Goal: Task Accomplishment & Management: Use online tool/utility

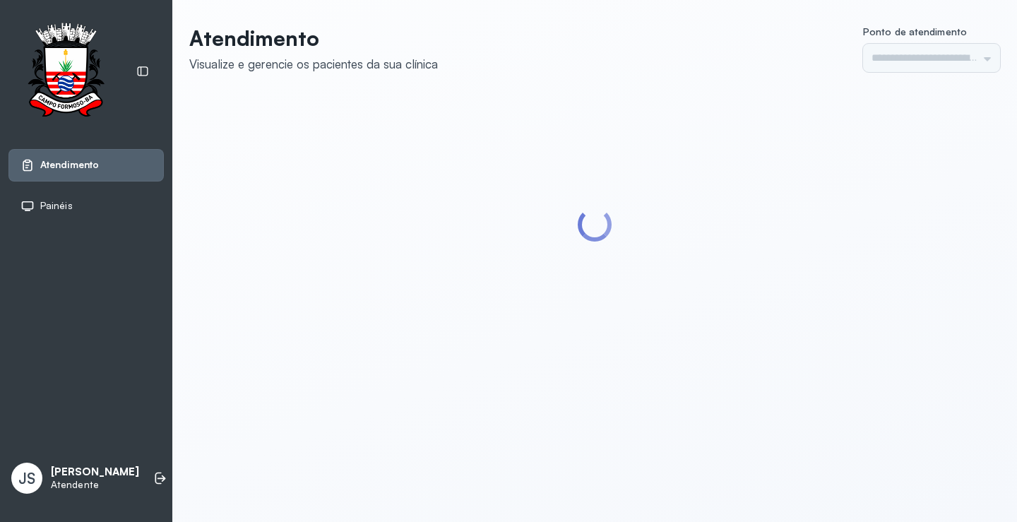
type input "*********"
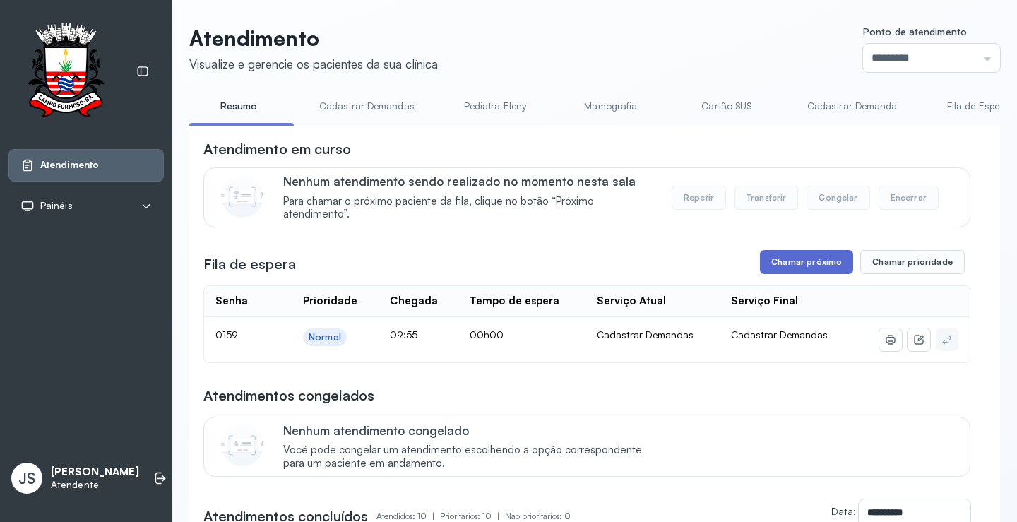
click at [801, 263] on button "Chamar próximo" at bounding box center [806, 262] width 93 height 24
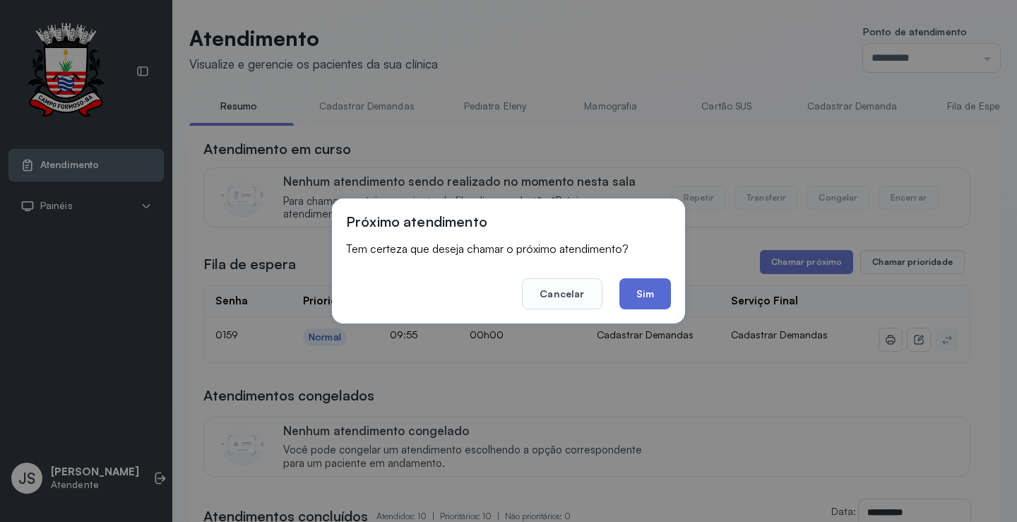
click at [657, 301] on button "Sim" at bounding box center [646, 293] width 52 height 31
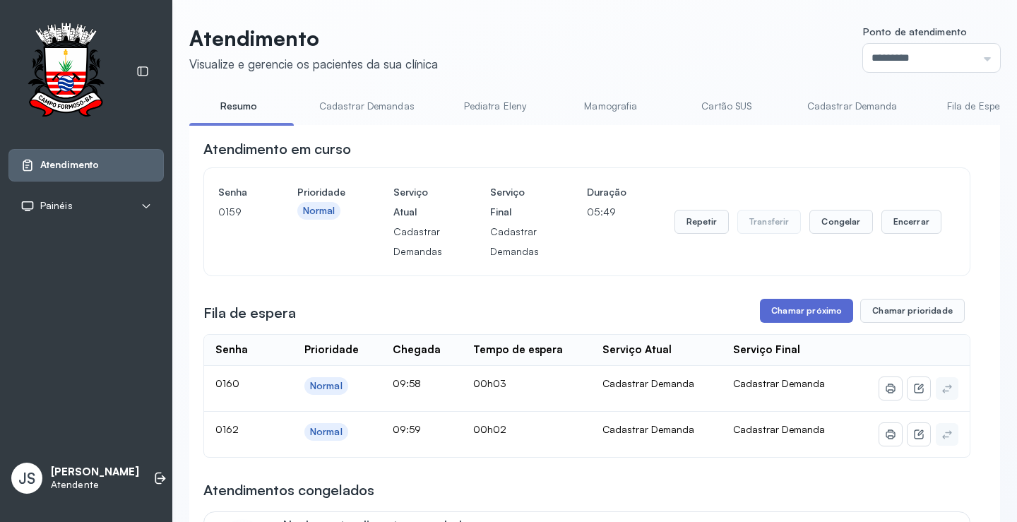
click at [817, 312] on button "Chamar próximo" at bounding box center [806, 311] width 93 height 24
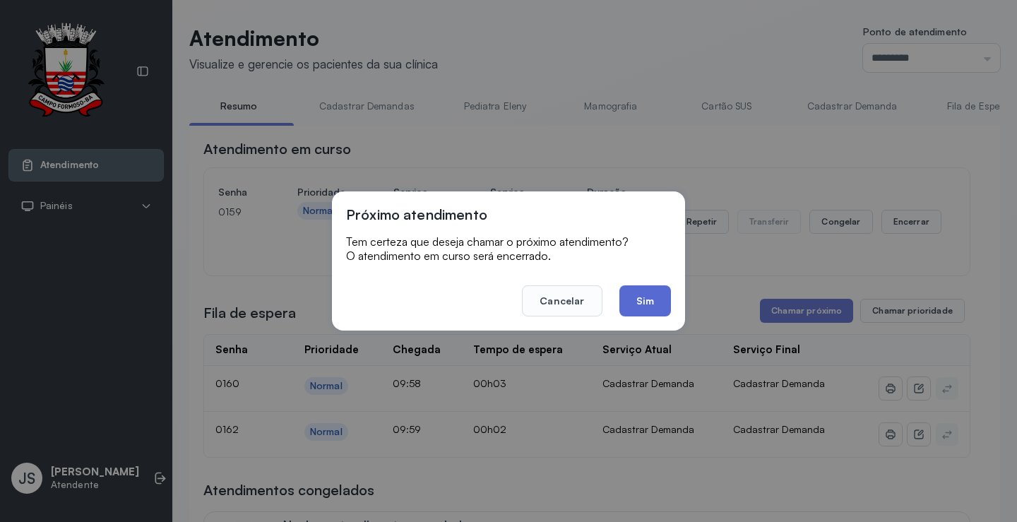
click at [643, 303] on button "Sim" at bounding box center [646, 300] width 52 height 31
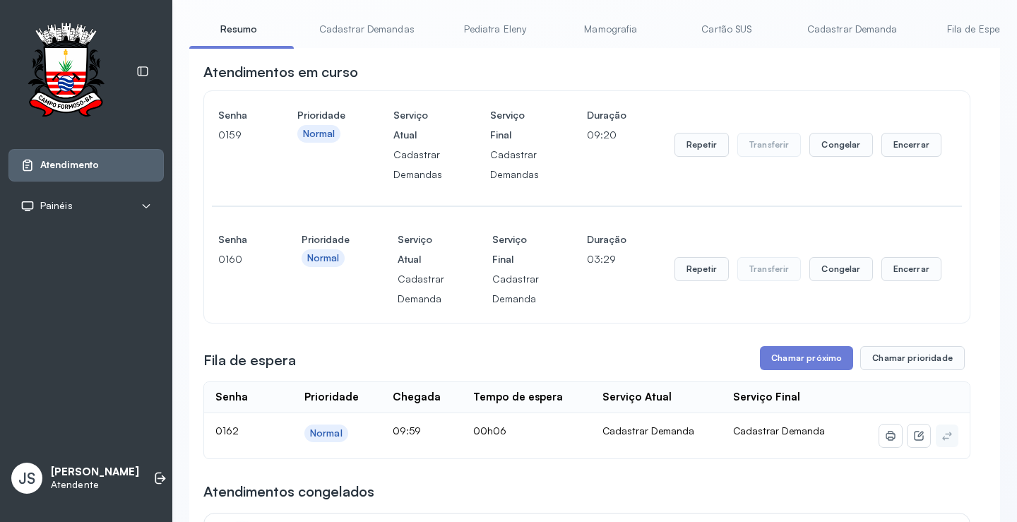
scroll to position [212, 0]
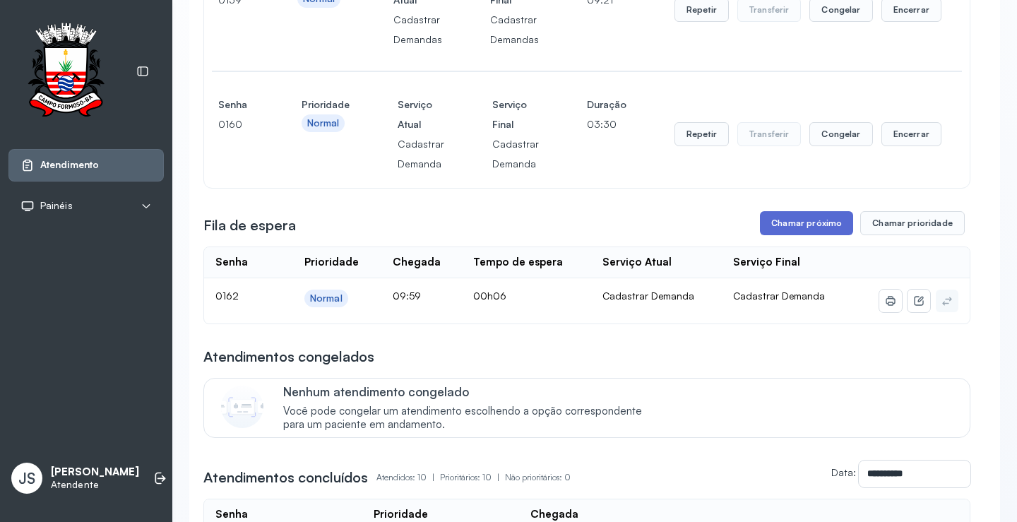
click at [798, 223] on button "Chamar próximo" at bounding box center [806, 223] width 93 height 24
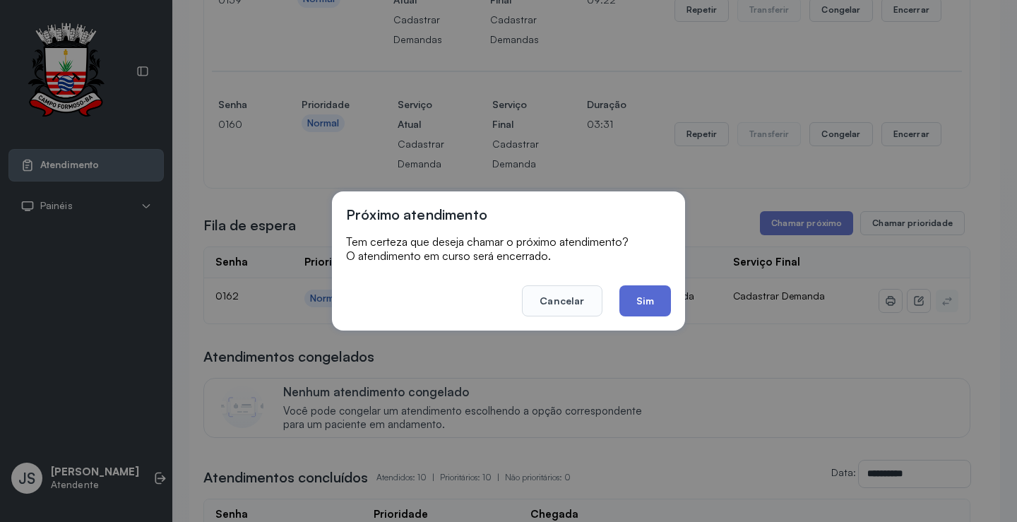
click at [639, 299] on button "Sim" at bounding box center [646, 300] width 52 height 31
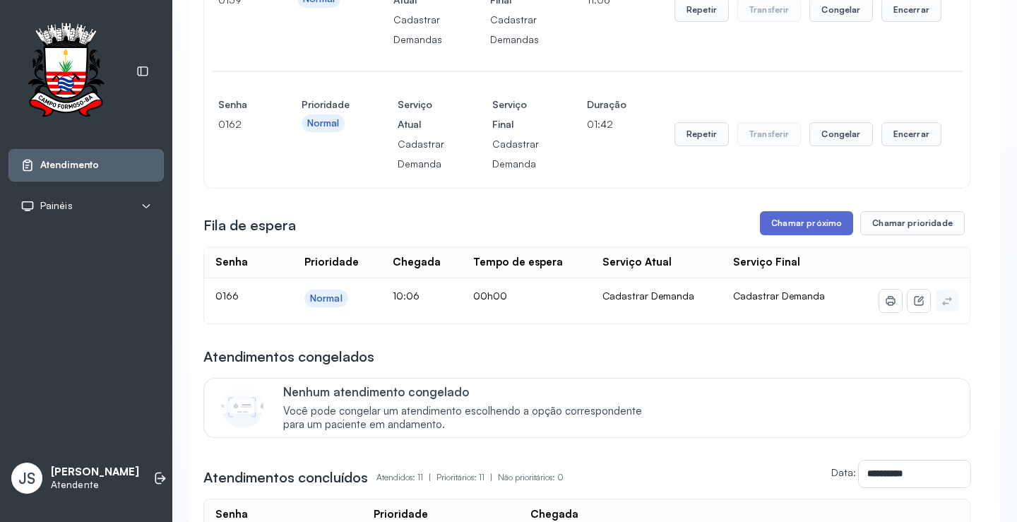
click at [813, 228] on button "Chamar próximo" at bounding box center [806, 223] width 93 height 24
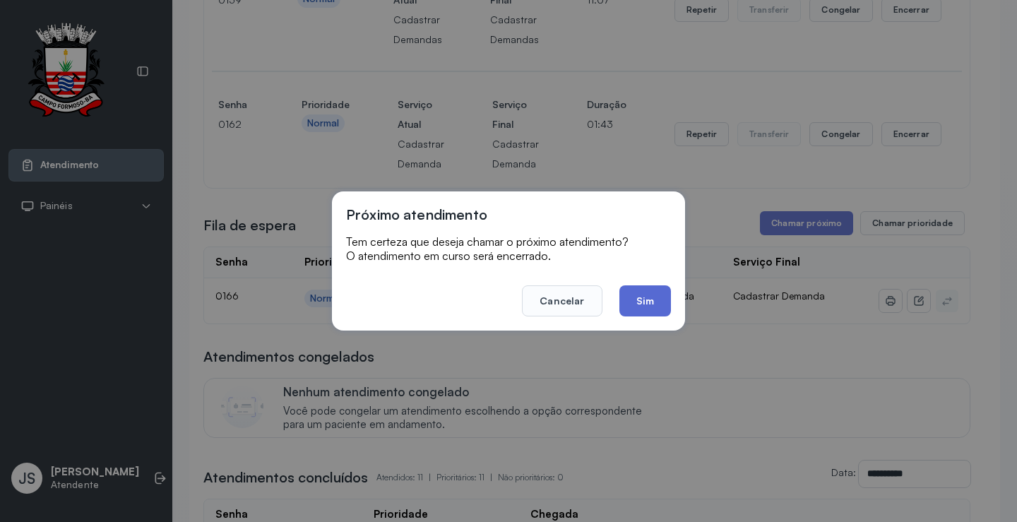
click at [654, 290] on button "Sim" at bounding box center [646, 300] width 52 height 31
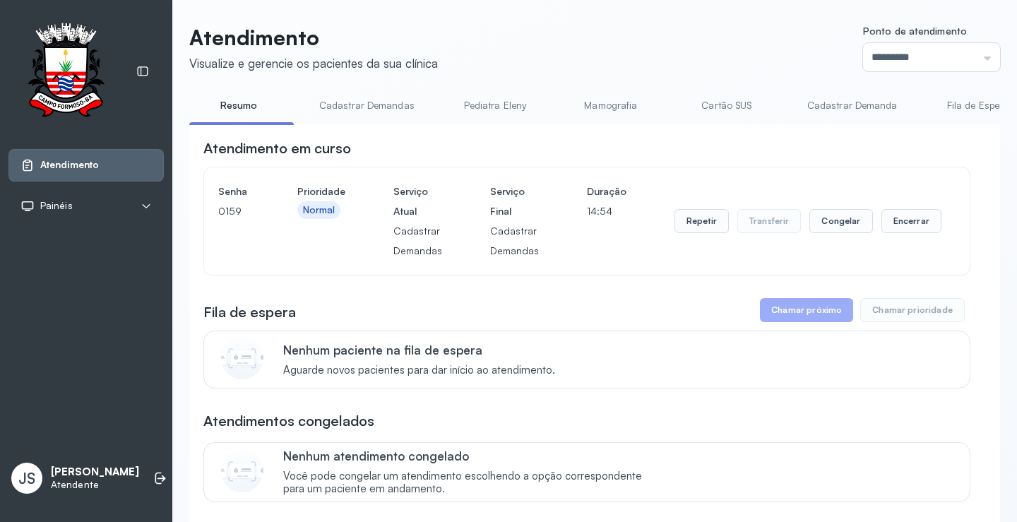
scroll to position [141, 0]
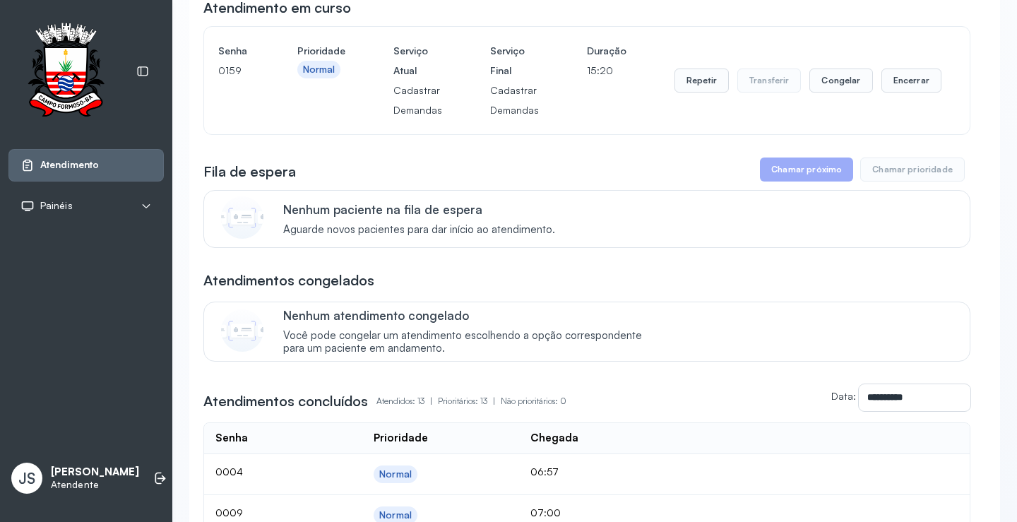
drag, startPoint x: 458, startPoint y: 454, endPoint x: 895, endPoint y: 247, distance: 483.1
click at [895, 247] on div "Nenhum paciente na fila de espera Aguarde novos pacientes para dar início ao at…" at bounding box center [586, 219] width 767 height 58
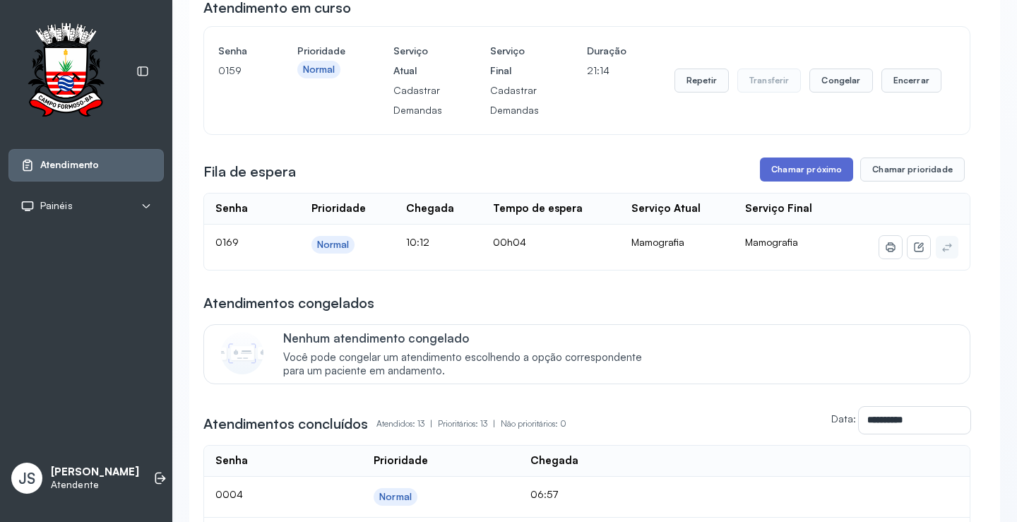
click at [795, 175] on button "Chamar próximo" at bounding box center [806, 170] width 93 height 24
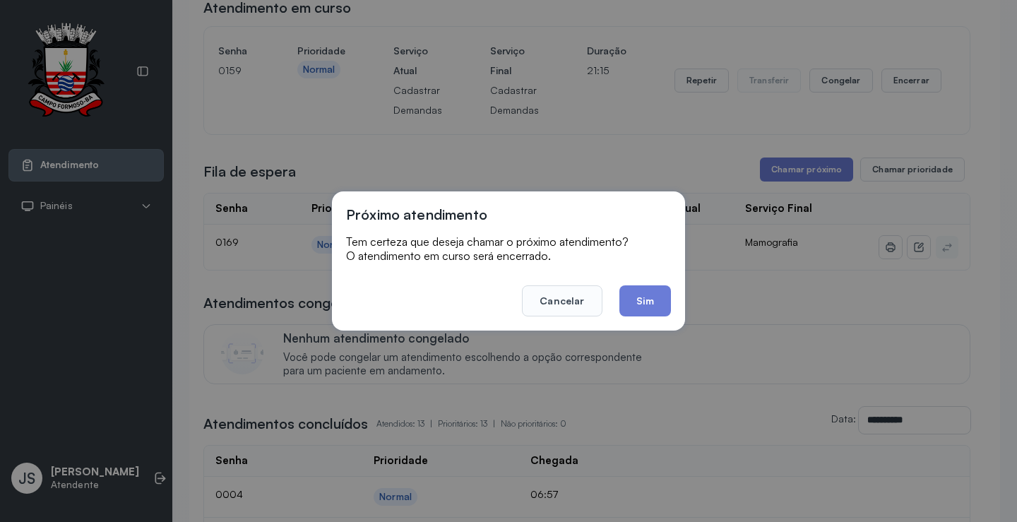
drag, startPoint x: 641, startPoint y: 293, endPoint x: 625, endPoint y: 276, distance: 23.0
click at [643, 293] on button "Sim" at bounding box center [646, 300] width 52 height 31
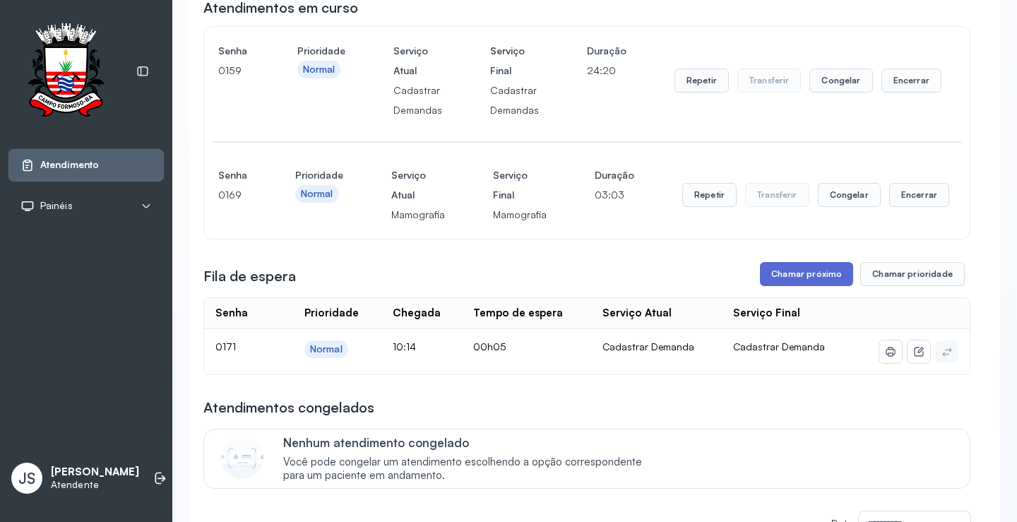
click at [804, 271] on button "Chamar próximo" at bounding box center [806, 274] width 93 height 24
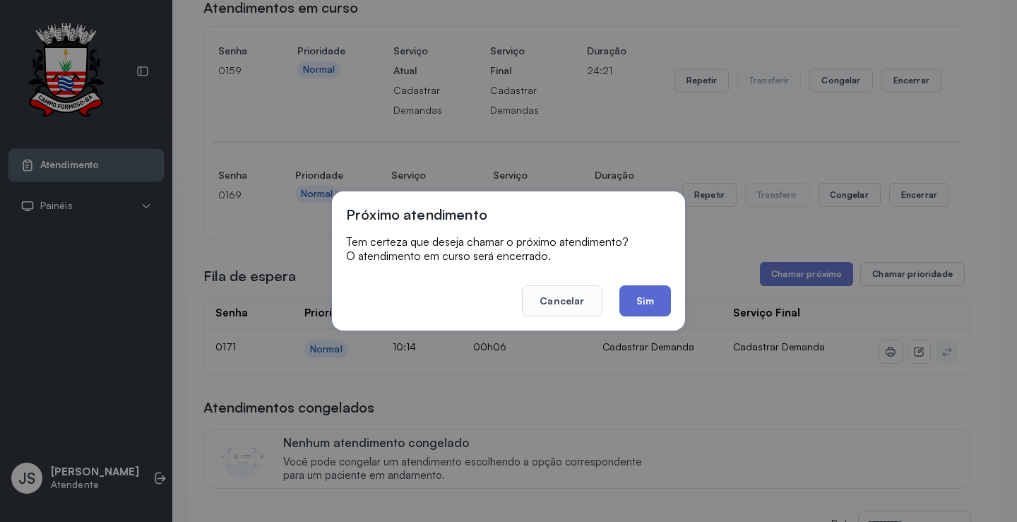
click at [640, 307] on button "Sim" at bounding box center [646, 300] width 52 height 31
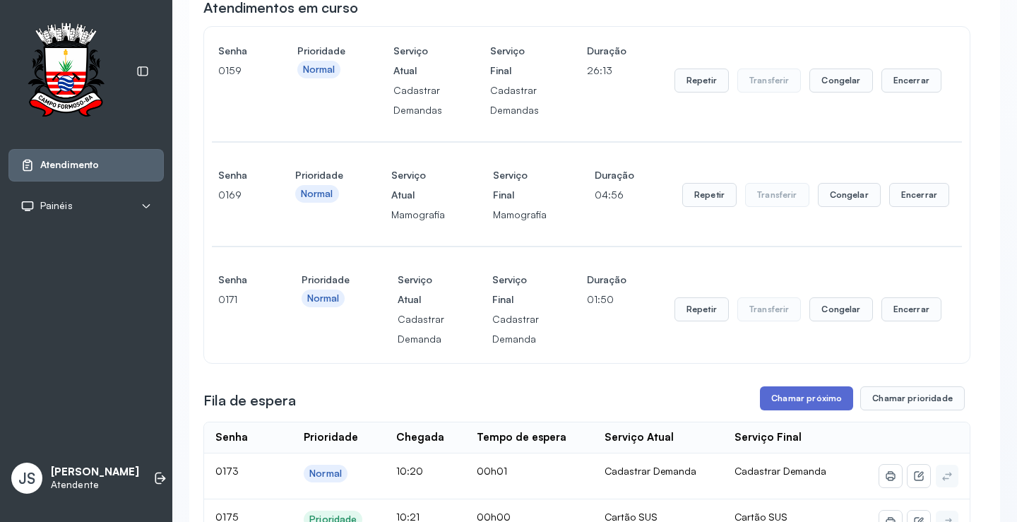
click at [827, 398] on button "Chamar próximo" at bounding box center [806, 398] width 93 height 24
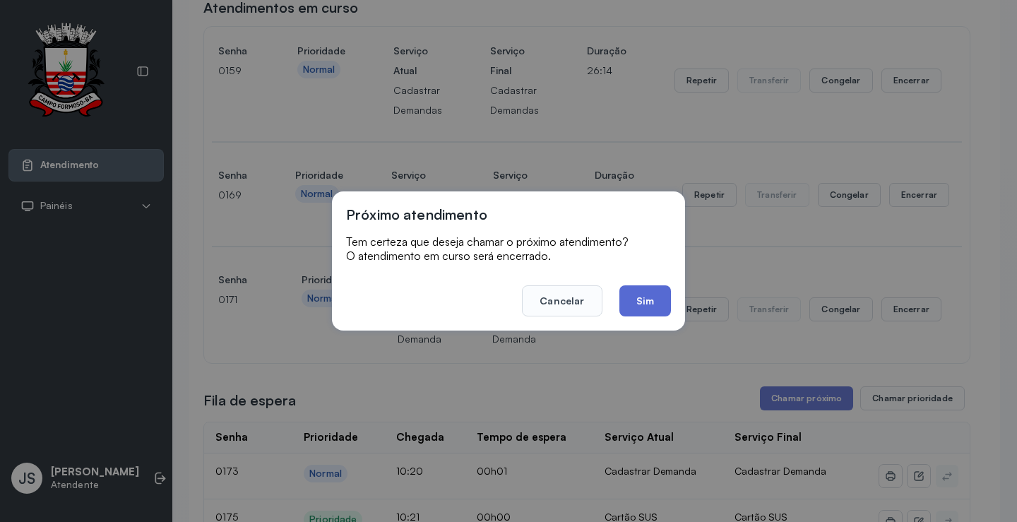
click at [645, 302] on button "Sim" at bounding box center [646, 300] width 52 height 31
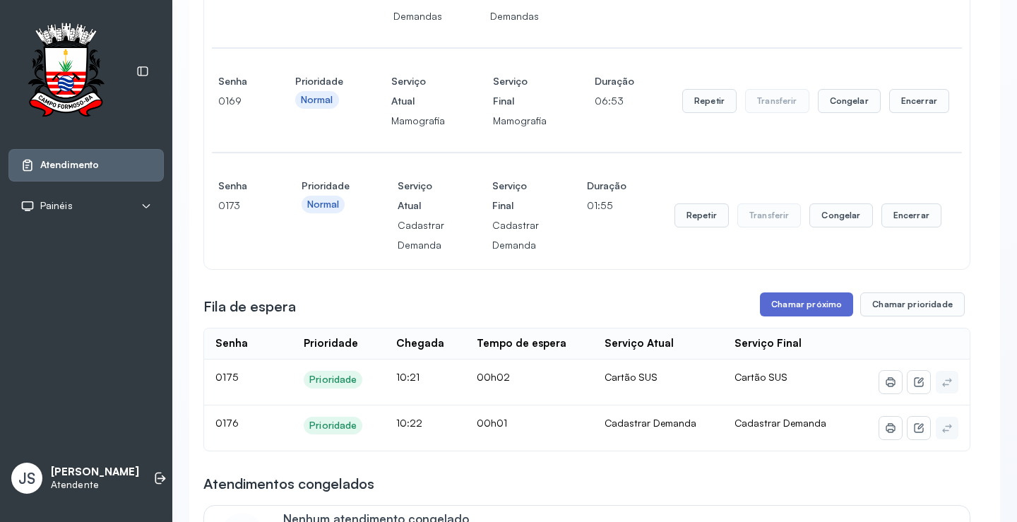
scroll to position [0, 0]
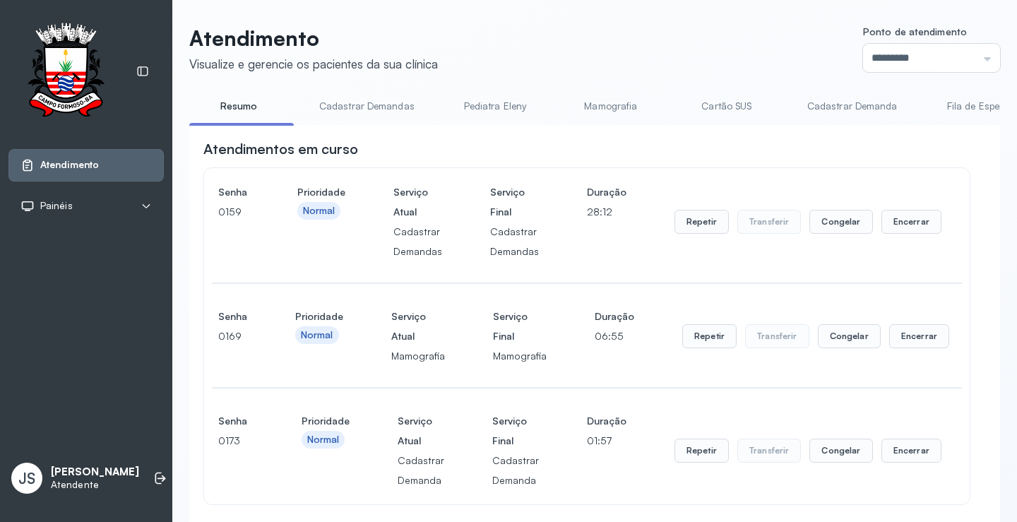
click at [863, 103] on link "Cadastrar Demanda" at bounding box center [852, 106] width 119 height 23
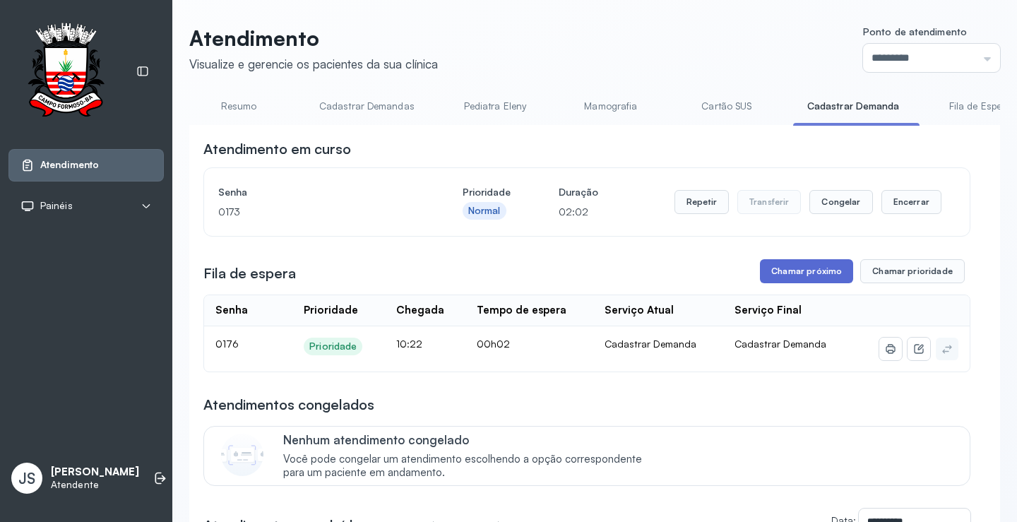
click at [819, 273] on button "Chamar próximo" at bounding box center [806, 271] width 93 height 24
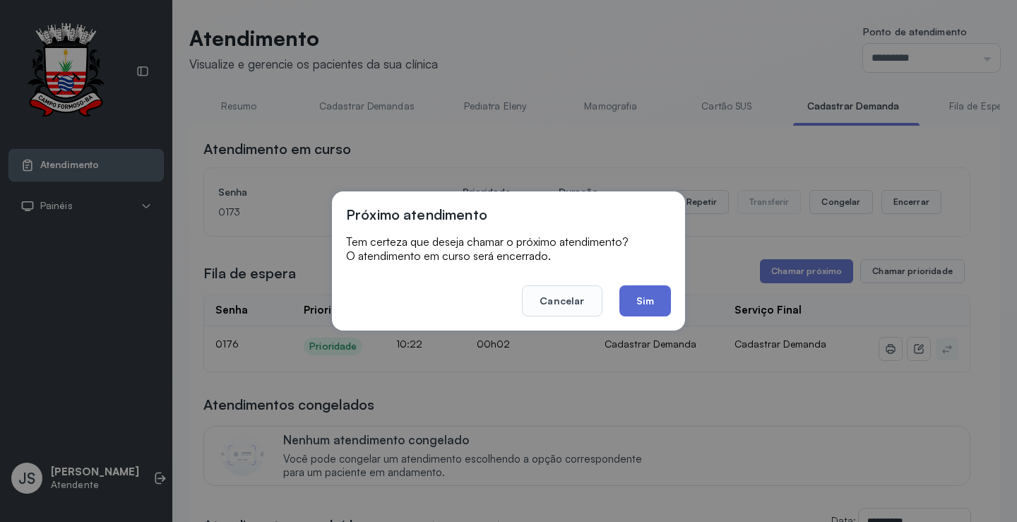
click at [644, 297] on button "Sim" at bounding box center [646, 300] width 52 height 31
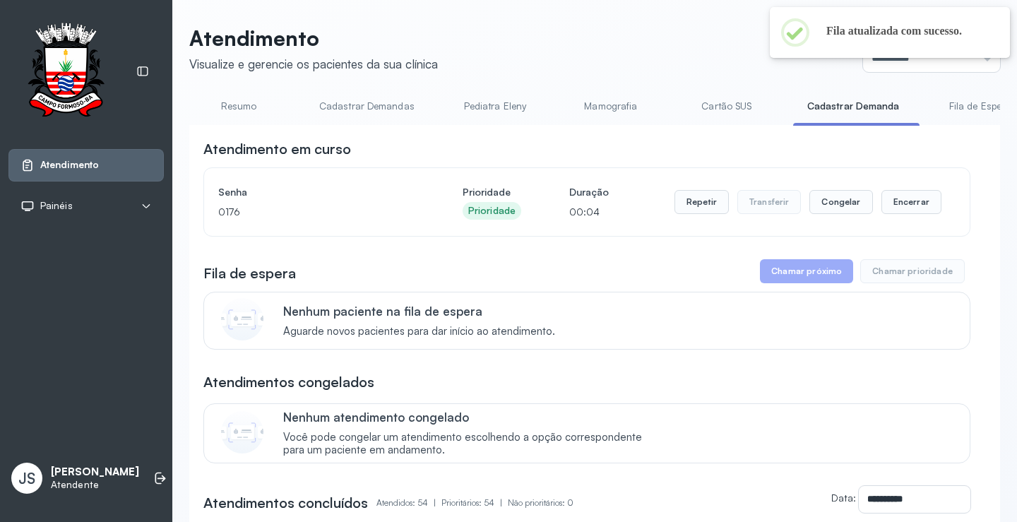
click at [239, 108] on link "Resumo" at bounding box center [238, 106] width 99 height 23
